Goal: Task Accomplishment & Management: Manage account settings

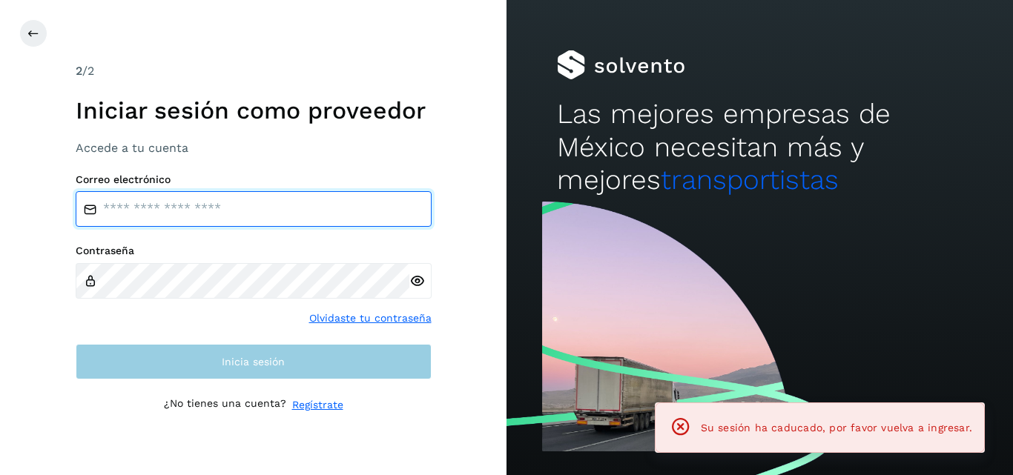
type input "**********"
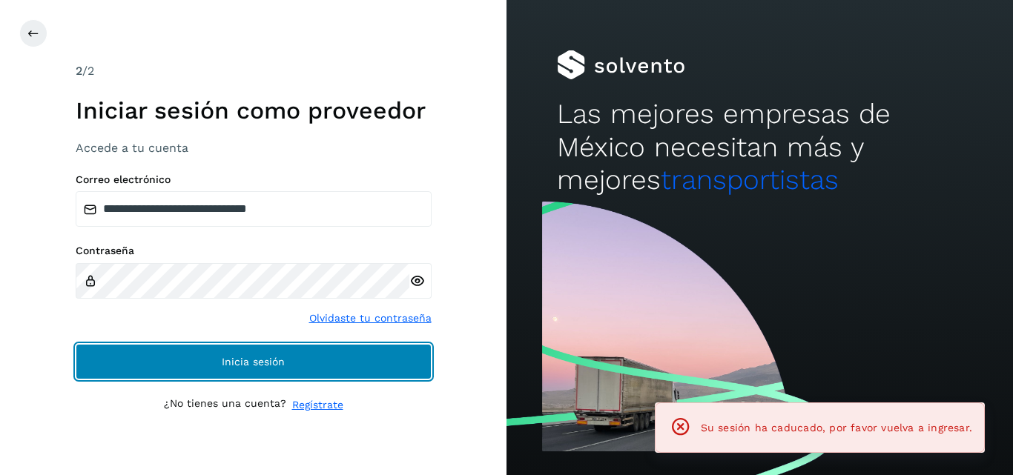
click at [377, 362] on button "Inicia sesión" at bounding box center [254, 362] width 356 height 36
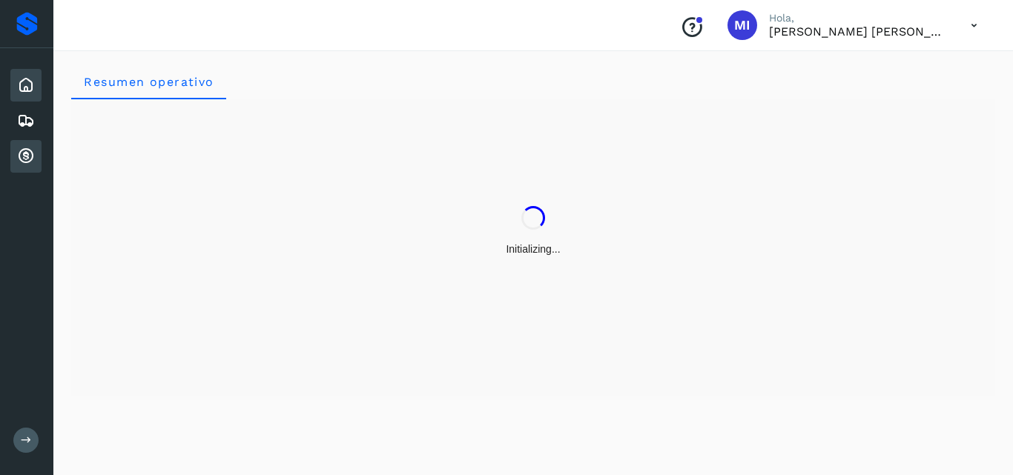
click at [25, 154] on icon at bounding box center [26, 157] width 18 height 18
